Goal: Check status: Check status

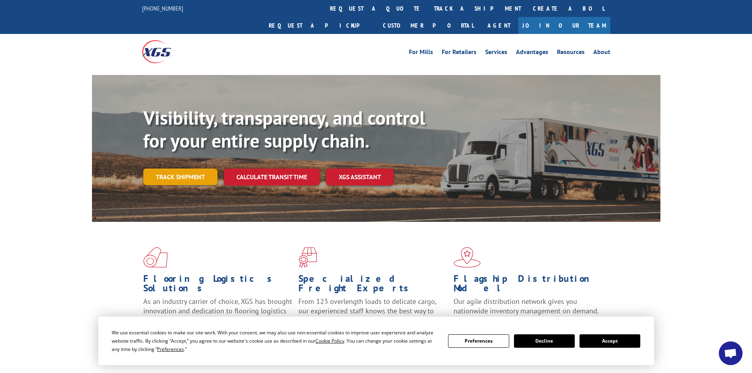
click at [201, 168] on link "Track shipment" at bounding box center [180, 176] width 74 height 17
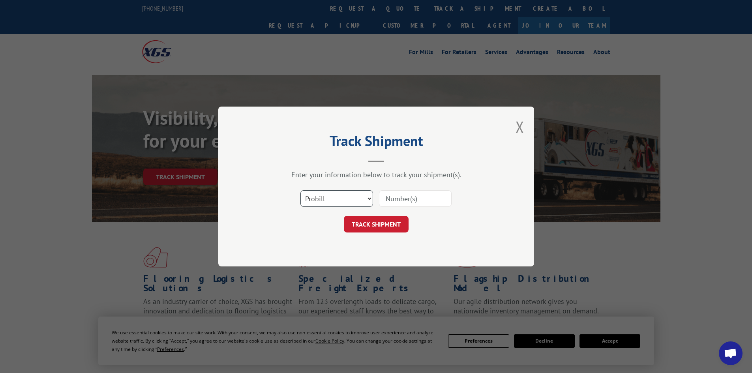
click at [334, 201] on select "Select category... Probill BOL PO" at bounding box center [336, 198] width 73 height 17
select select "bol"
click at [300, 190] on select "Select category... Probill BOL PO" at bounding box center [336, 198] width 73 height 17
click at [418, 204] on input at bounding box center [415, 198] width 73 height 17
type input "5998200"
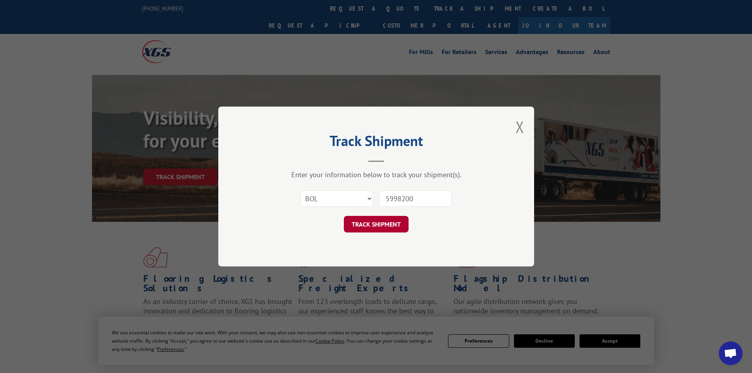
click at [386, 223] on button "TRACK SHIPMENT" at bounding box center [376, 224] width 65 height 17
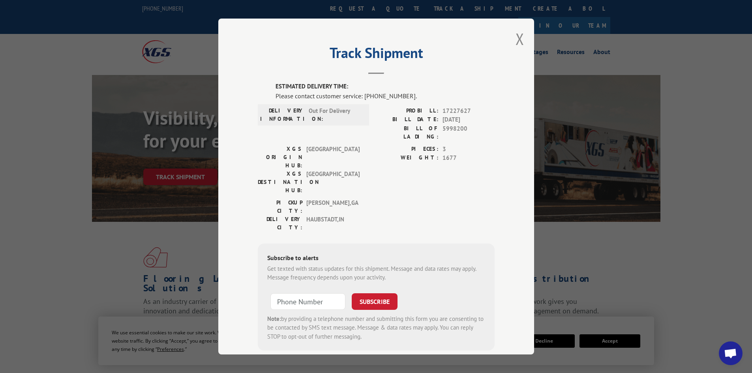
click at [734, 350] on span "Open chat" at bounding box center [730, 353] width 13 height 11
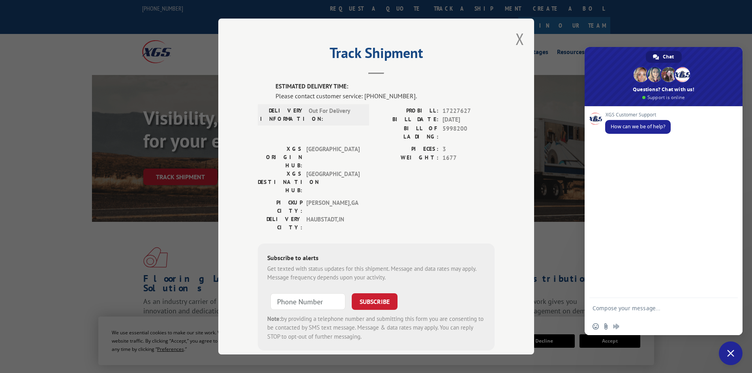
click at [734, 352] on span "Close chat" at bounding box center [730, 353] width 24 height 24
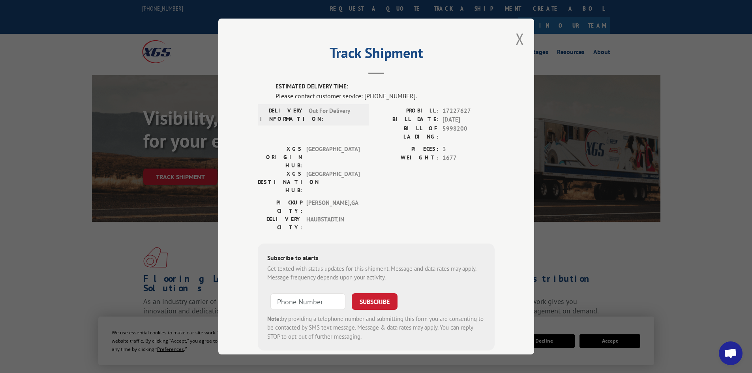
click at [732, 358] on span "Open chat" at bounding box center [730, 353] width 13 height 11
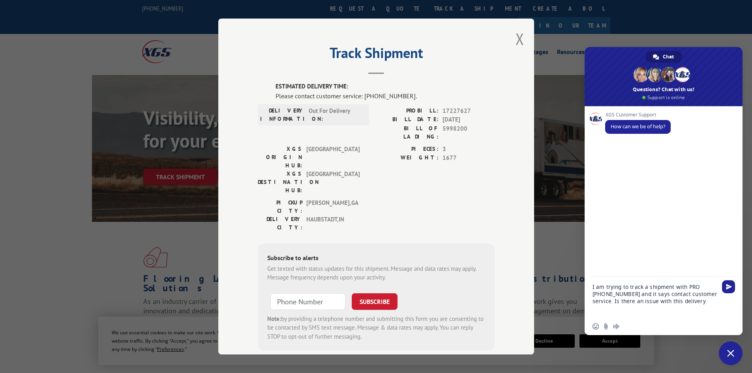
type textarea "I am trying to track a shipment with PRO [PHONE_NUMBER] and it says contact cus…"
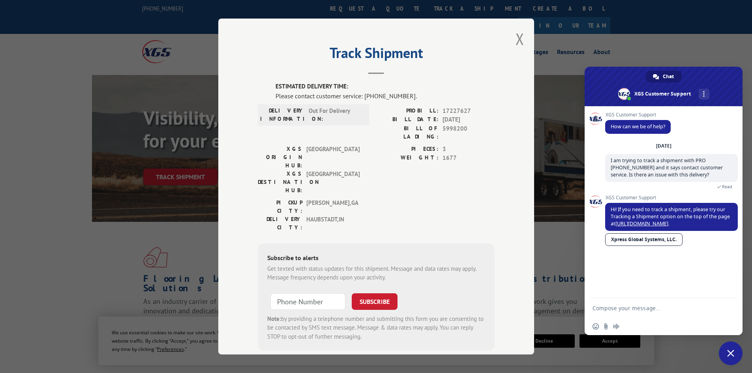
click at [658, 310] on textarea "Compose your message..." at bounding box center [655, 308] width 126 height 20
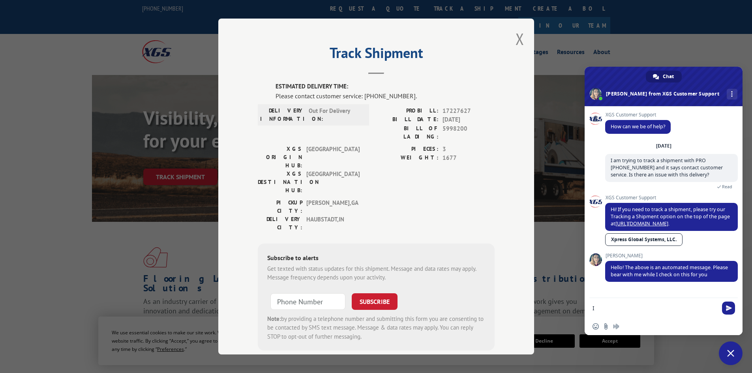
type textarea "I"
type textarea "Okay thank you"
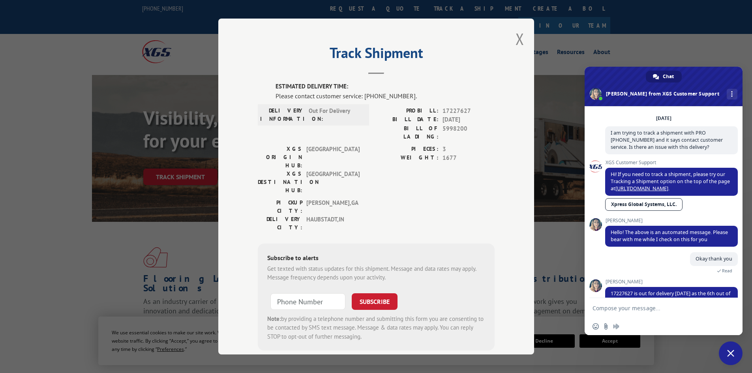
scroll to position [53, 0]
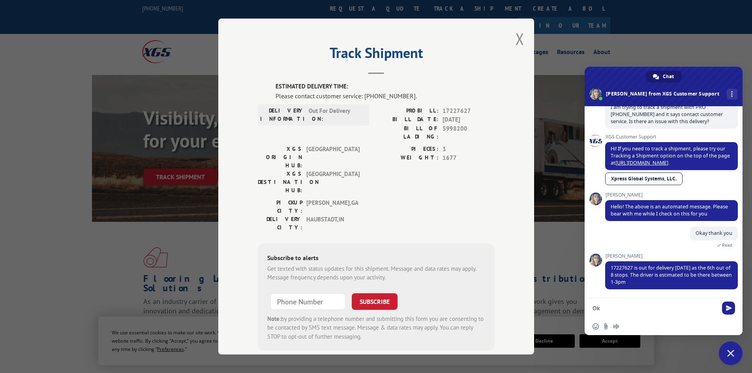
type textarea "O"
type textarea "Sounds great, thank you!"
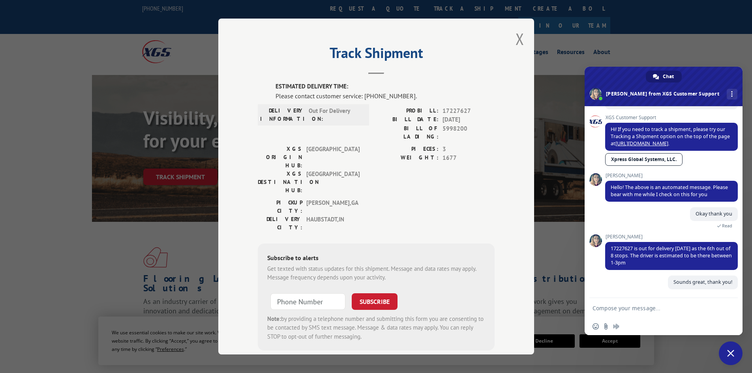
scroll to position [73, 0]
